Goal: Task Accomplishment & Management: Complete application form

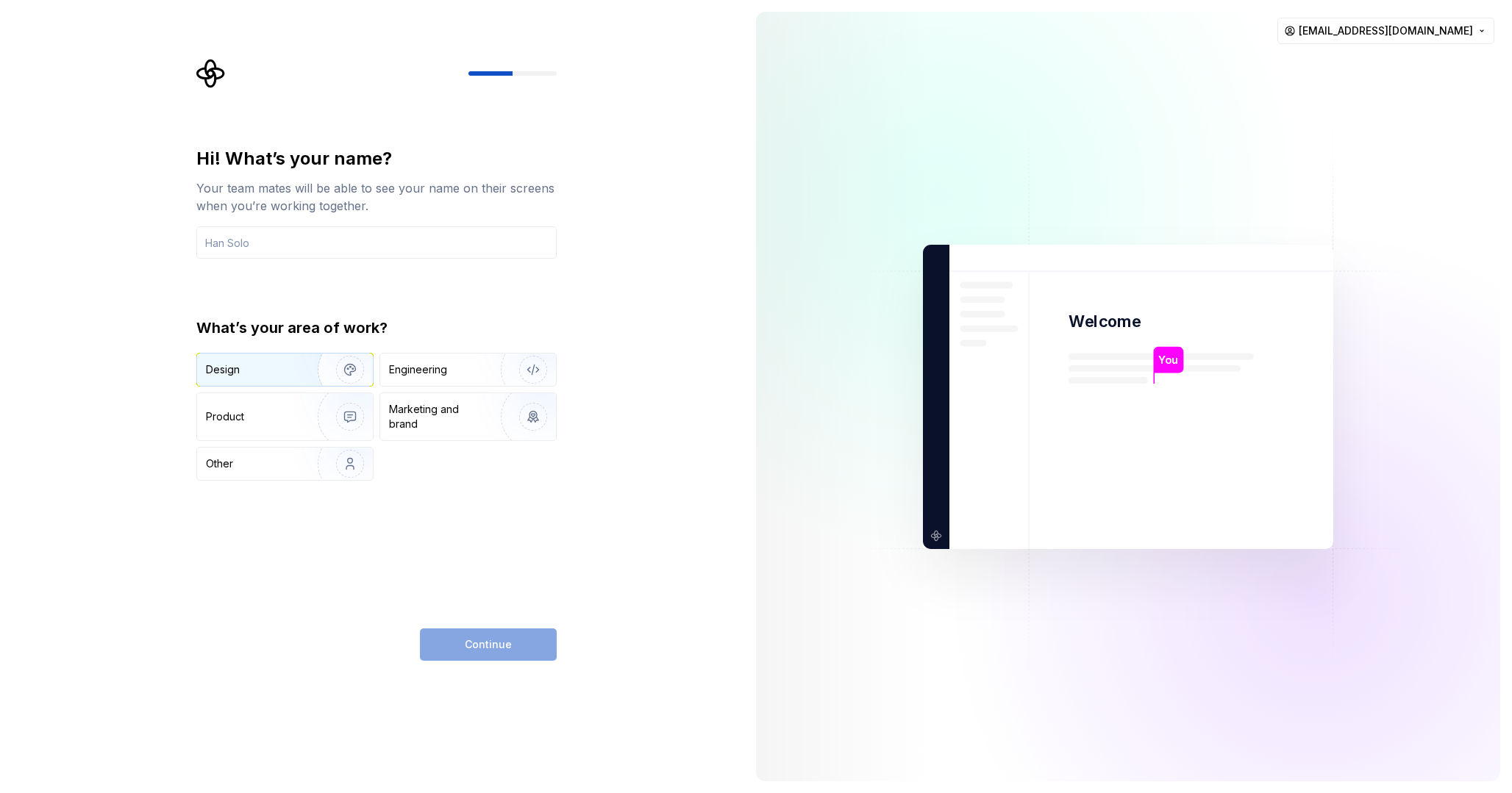
click at [292, 368] on div "Design" at bounding box center [253, 369] width 93 height 14
click at [524, 650] on div "Continue" at bounding box center [488, 644] width 137 height 32
click at [317, 231] on input "text" at bounding box center [377, 242] width 361 height 32
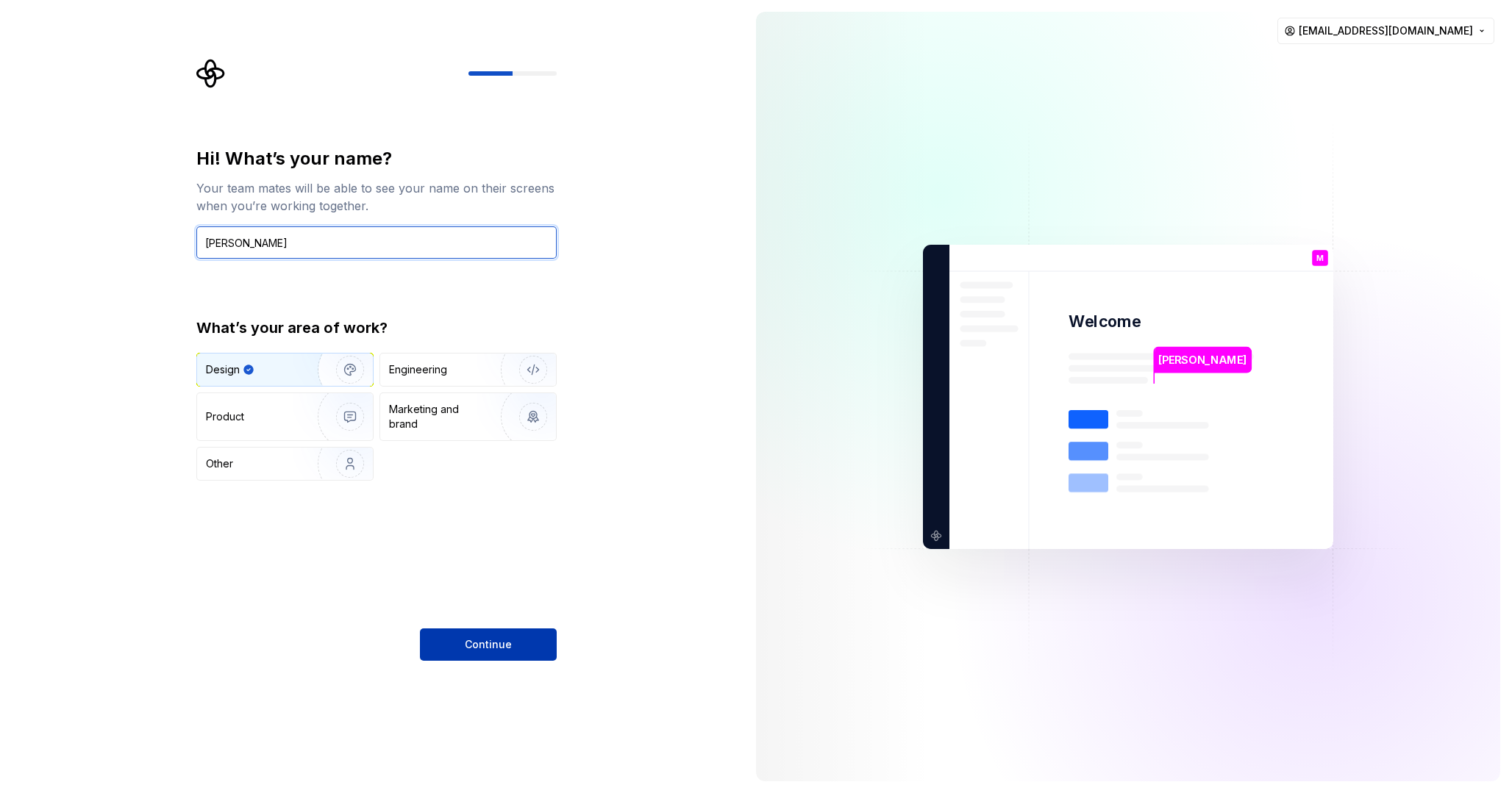
type input "Mauro Berteri Prueba"
click at [508, 644] on span "Continue" at bounding box center [488, 644] width 47 height 14
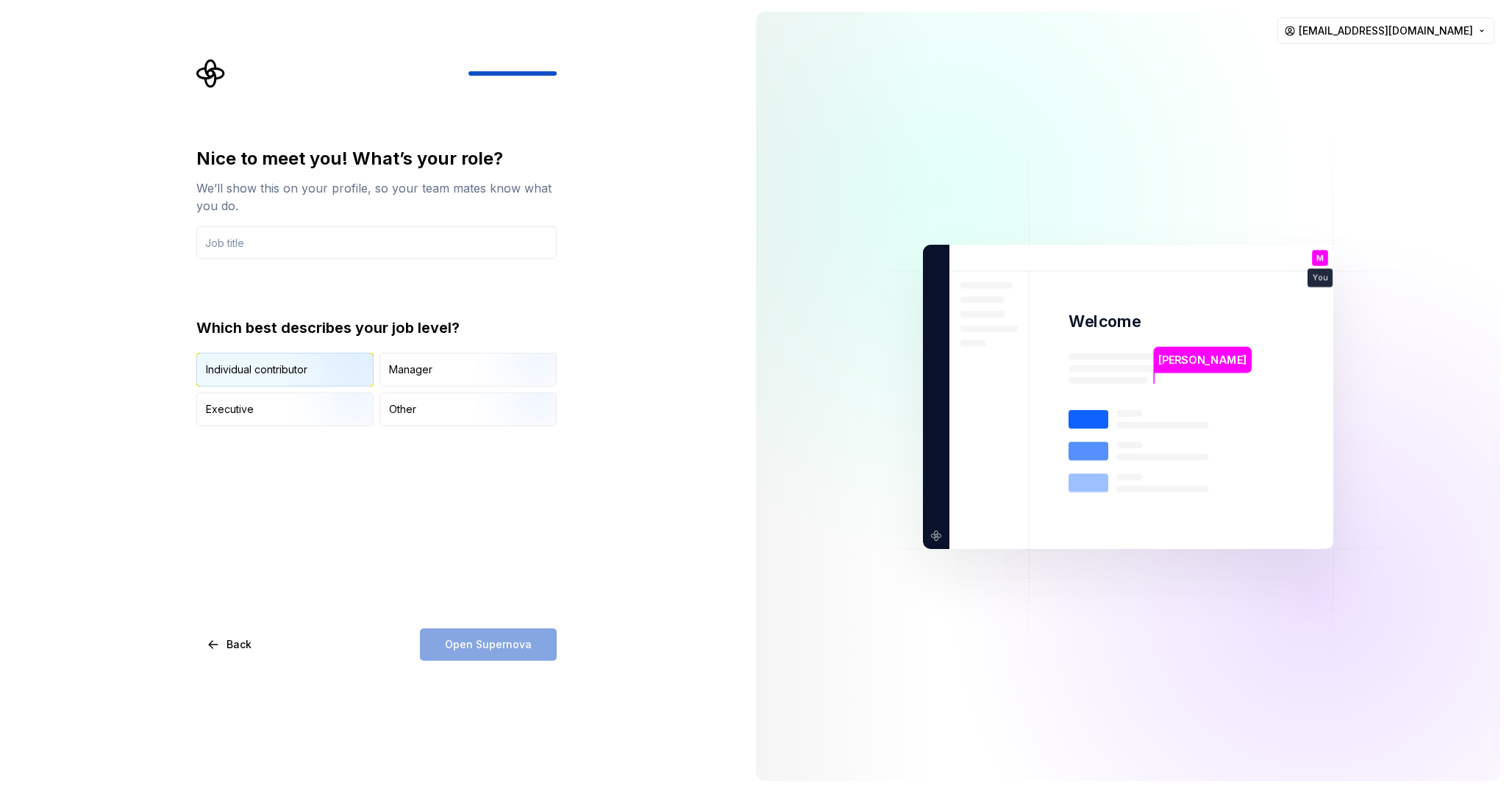
click at [329, 371] on img "button" at bounding box center [337, 388] width 94 height 98
click at [505, 650] on div "Open Supernova" at bounding box center [488, 644] width 137 height 32
click at [395, 249] on input "text" at bounding box center [377, 242] width 361 height 32
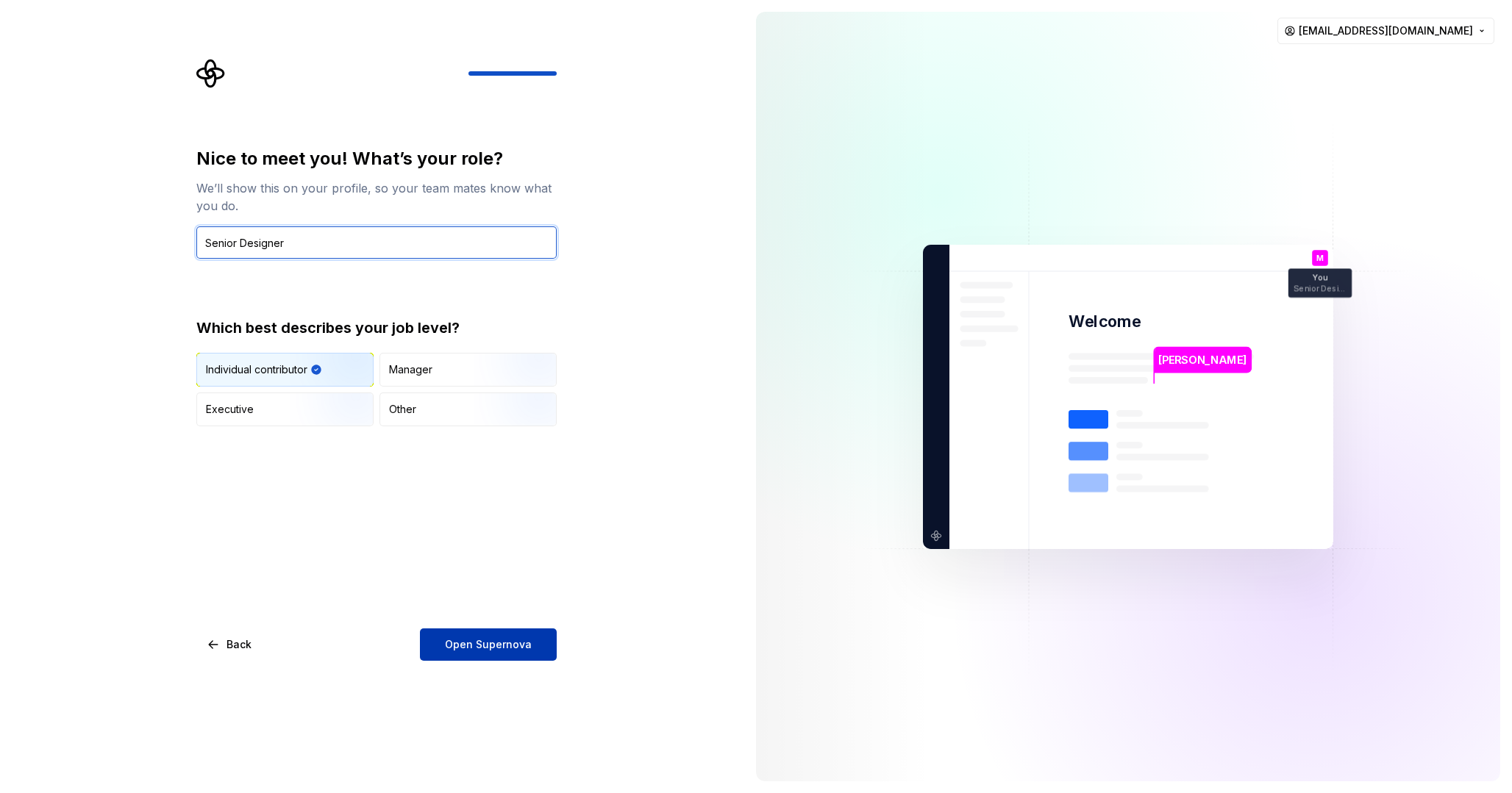
type input "Senior Designer"
click at [473, 637] on span "Open Supernova" at bounding box center [488, 644] width 87 height 14
